Goal: Information Seeking & Learning: Learn about a topic

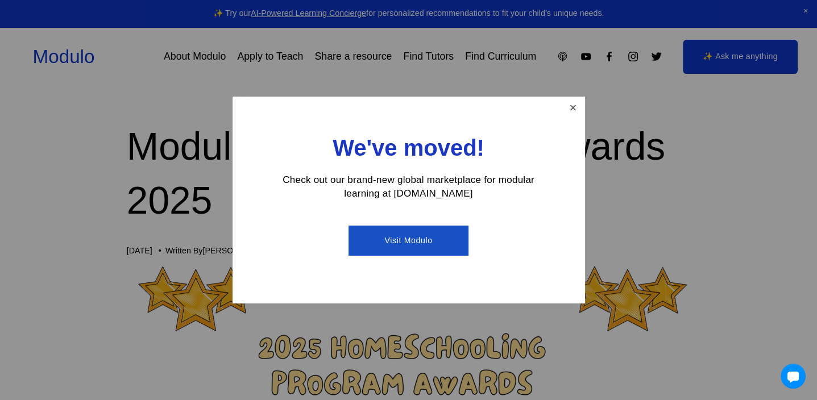
click at [575, 106] on link "Close" at bounding box center [573, 108] width 20 height 20
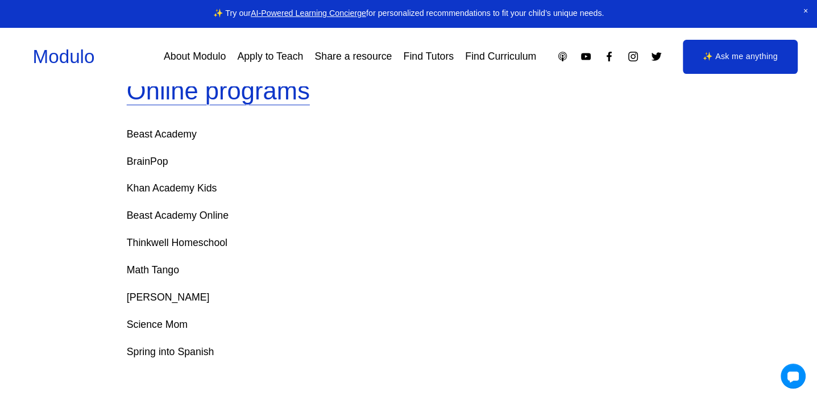
scroll to position [909, 0]
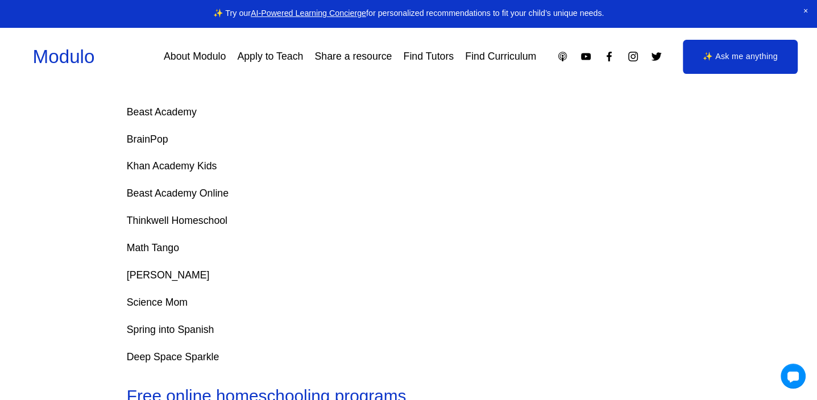
click at [165, 255] on p "Math Tango" at bounding box center [409, 248] width 564 height 18
click at [164, 252] on p "Math Tango" at bounding box center [409, 248] width 564 height 18
click at [145, 145] on p "BrainPop" at bounding box center [409, 140] width 564 height 18
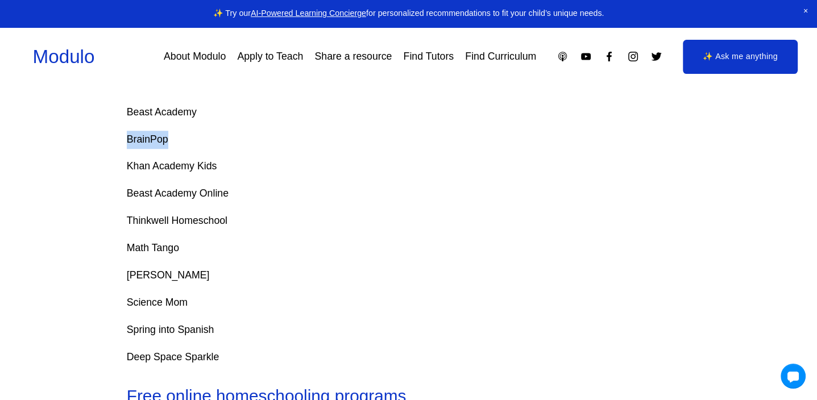
click at [486, 54] on link "Find Curriculum" at bounding box center [500, 57] width 71 height 20
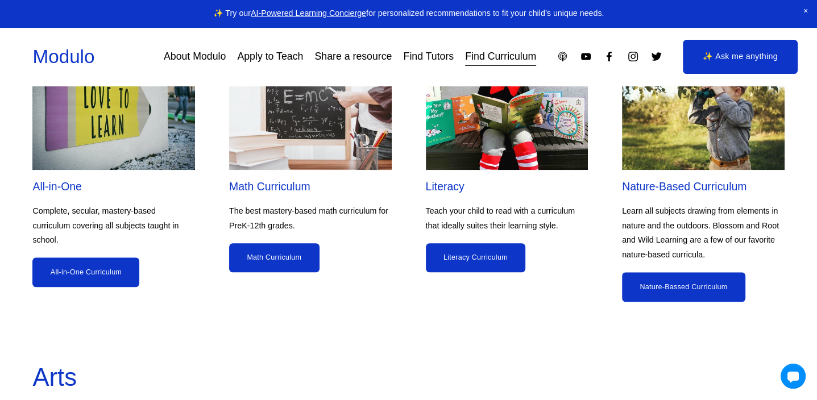
scroll to position [1023, 0]
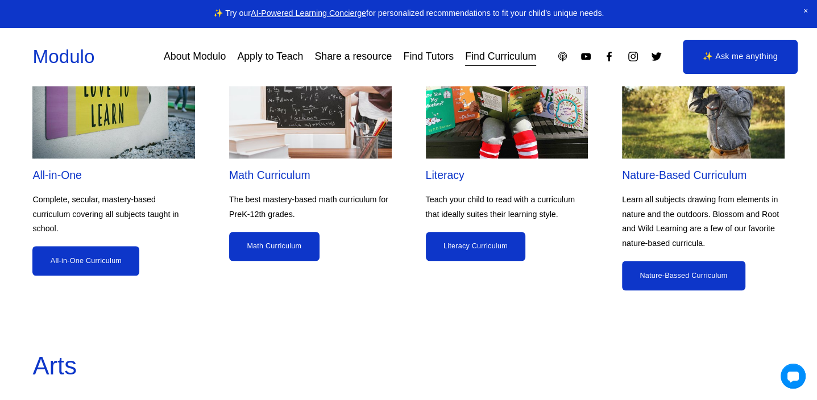
click at [339, 140] on img at bounding box center [310, 97] width 163 height 122
click at [294, 248] on link "Math Curriculum" at bounding box center [274, 247] width 90 height 30
click at [446, 249] on link "Literacy Curriculum" at bounding box center [476, 247] width 100 height 30
click at [278, 57] on link "Apply to Teach" at bounding box center [270, 57] width 66 height 20
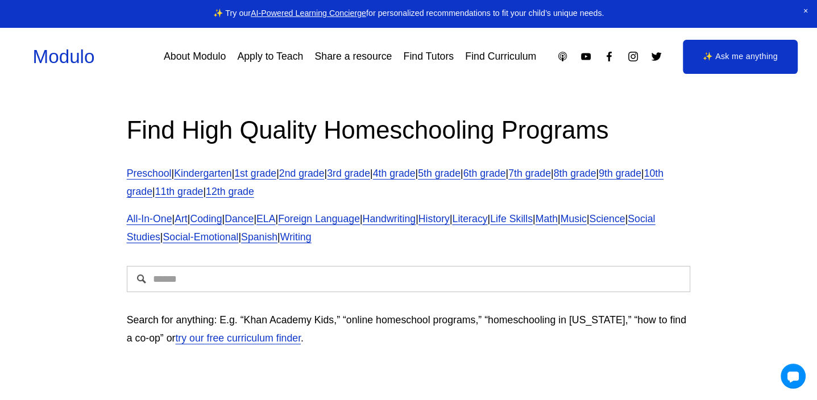
click at [209, 177] on link "Kindergarten" at bounding box center [202, 173] width 57 height 11
click at [236, 342] on link "try our free curriculum finder" at bounding box center [238, 337] width 126 height 11
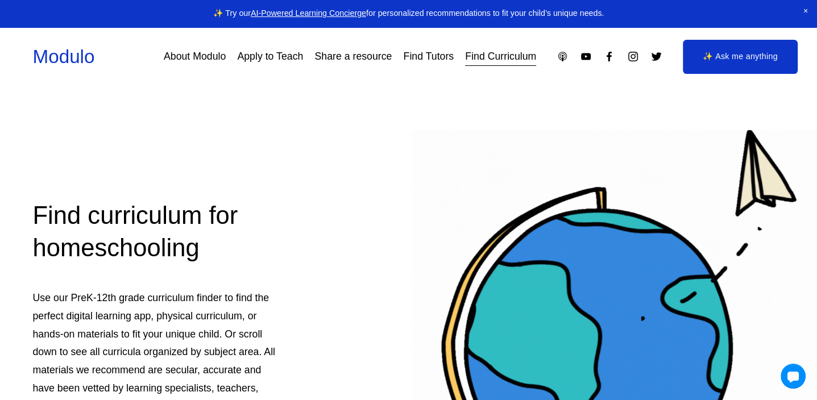
click at [360, 242] on div "Find curriculum for homeschooling Use our PreK-12th grade curriculum finder to …" at bounding box center [408, 333] width 817 height 490
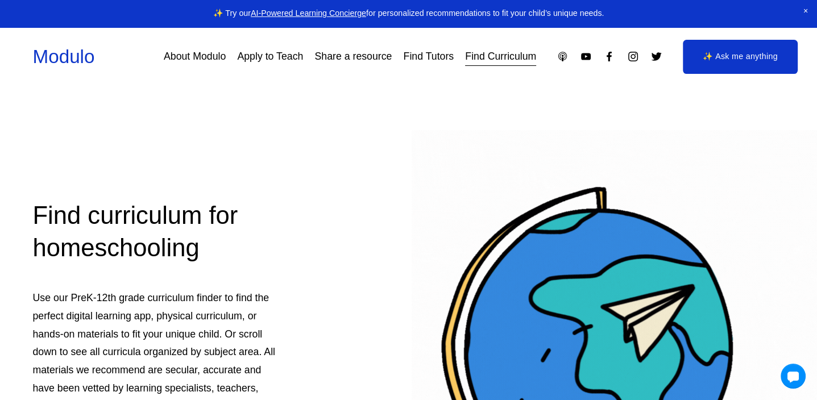
click at [432, 58] on link "Find Tutors" at bounding box center [428, 57] width 51 height 20
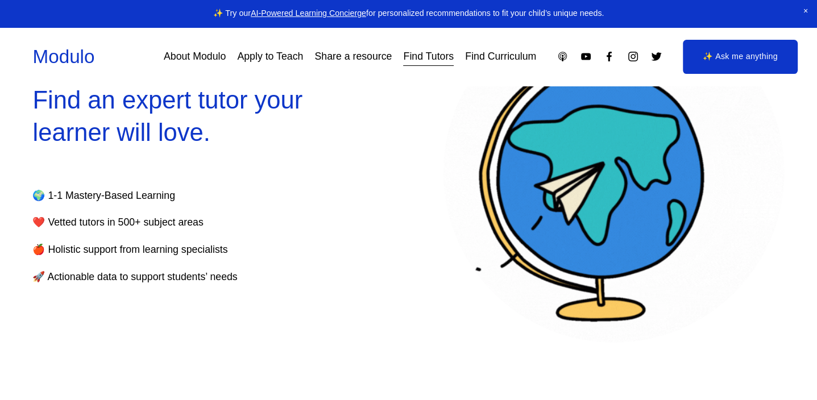
select select "**"
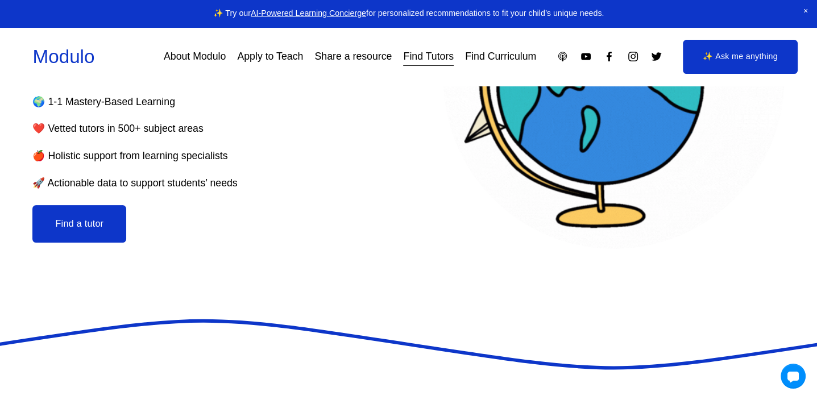
click at [107, 224] on button "Find a tutor" at bounding box center [79, 224] width 94 height 38
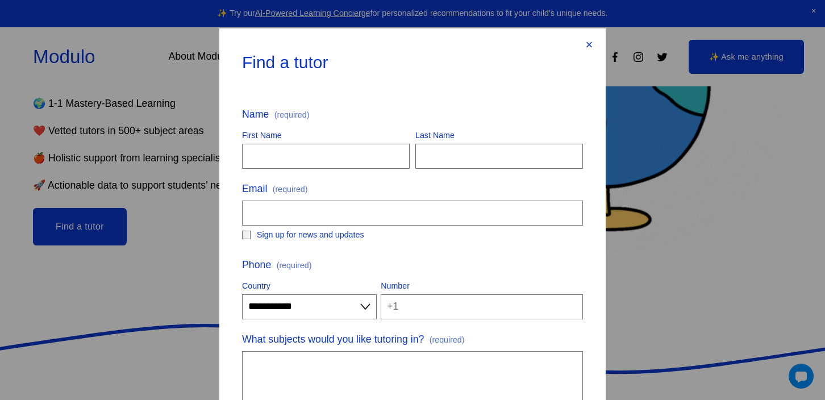
click at [584, 46] on div "×" at bounding box center [589, 45] width 13 height 13
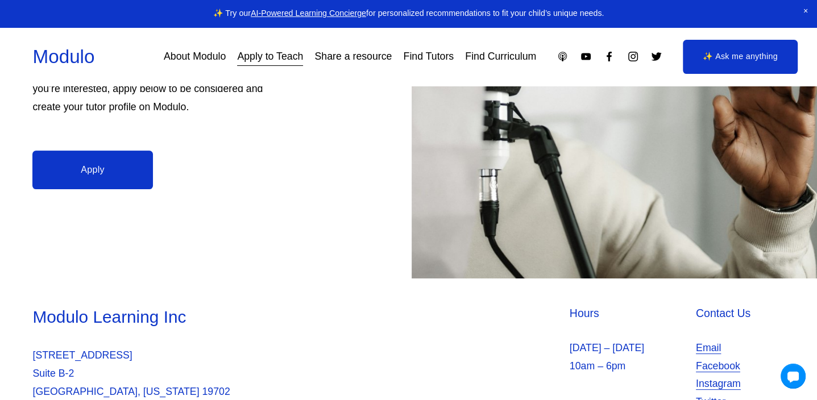
scroll to position [384, 0]
